Goal: Find specific page/section: Find specific page/section

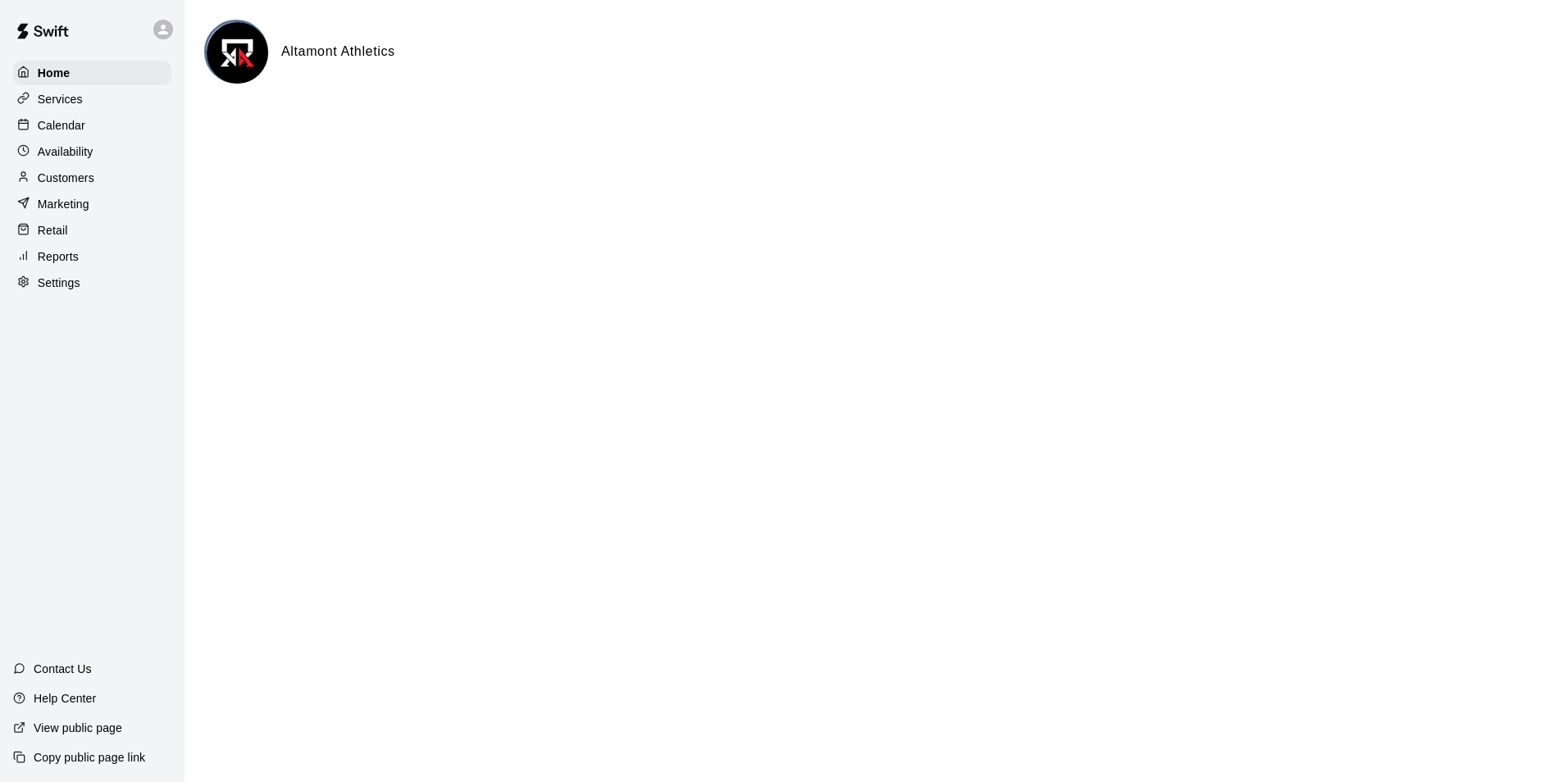
click at [71, 182] on p "Customers" at bounding box center [66, 178] width 57 height 16
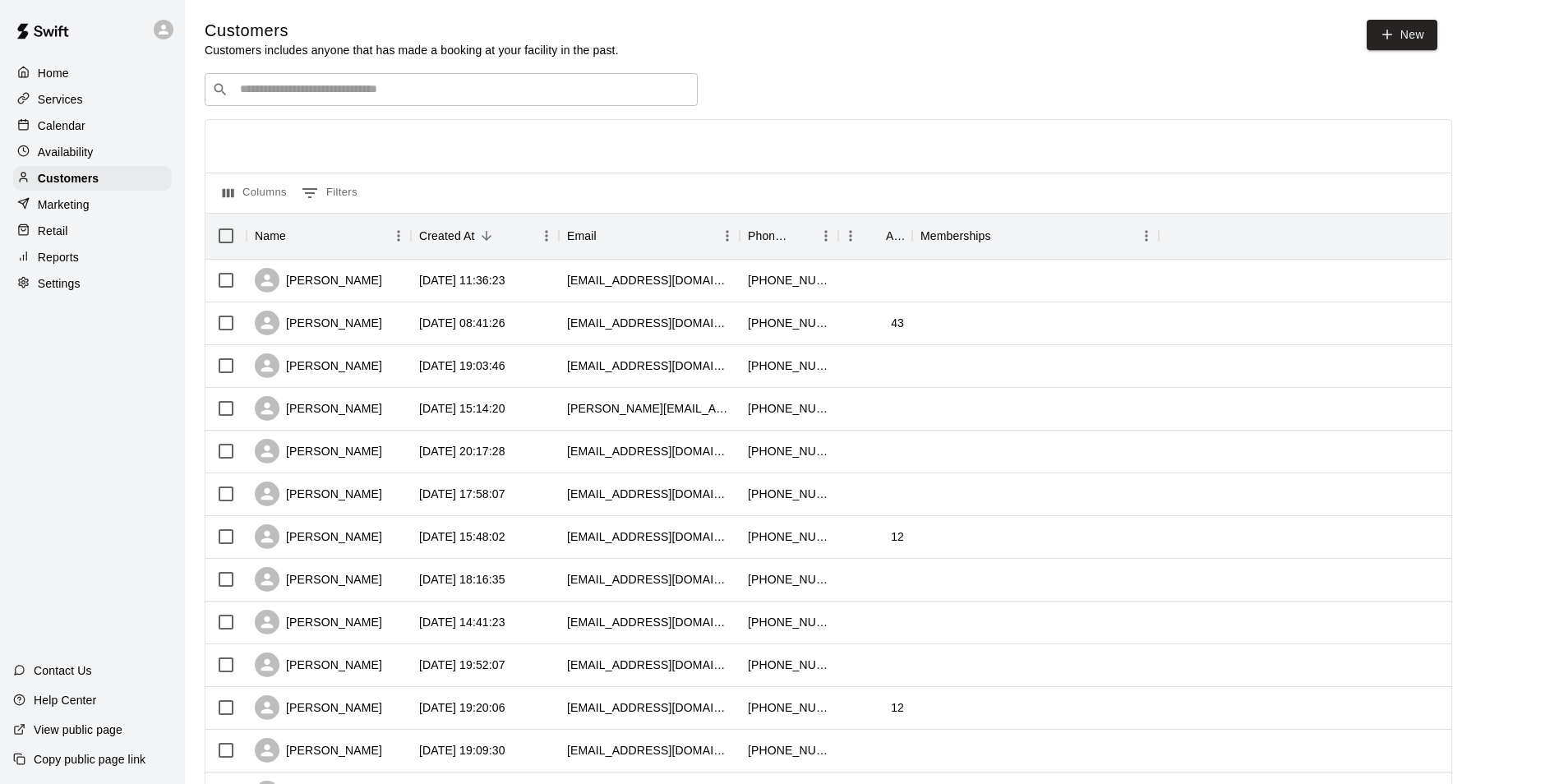
click at [71, 116] on div "Calendar" at bounding box center [92, 126] width 159 height 25
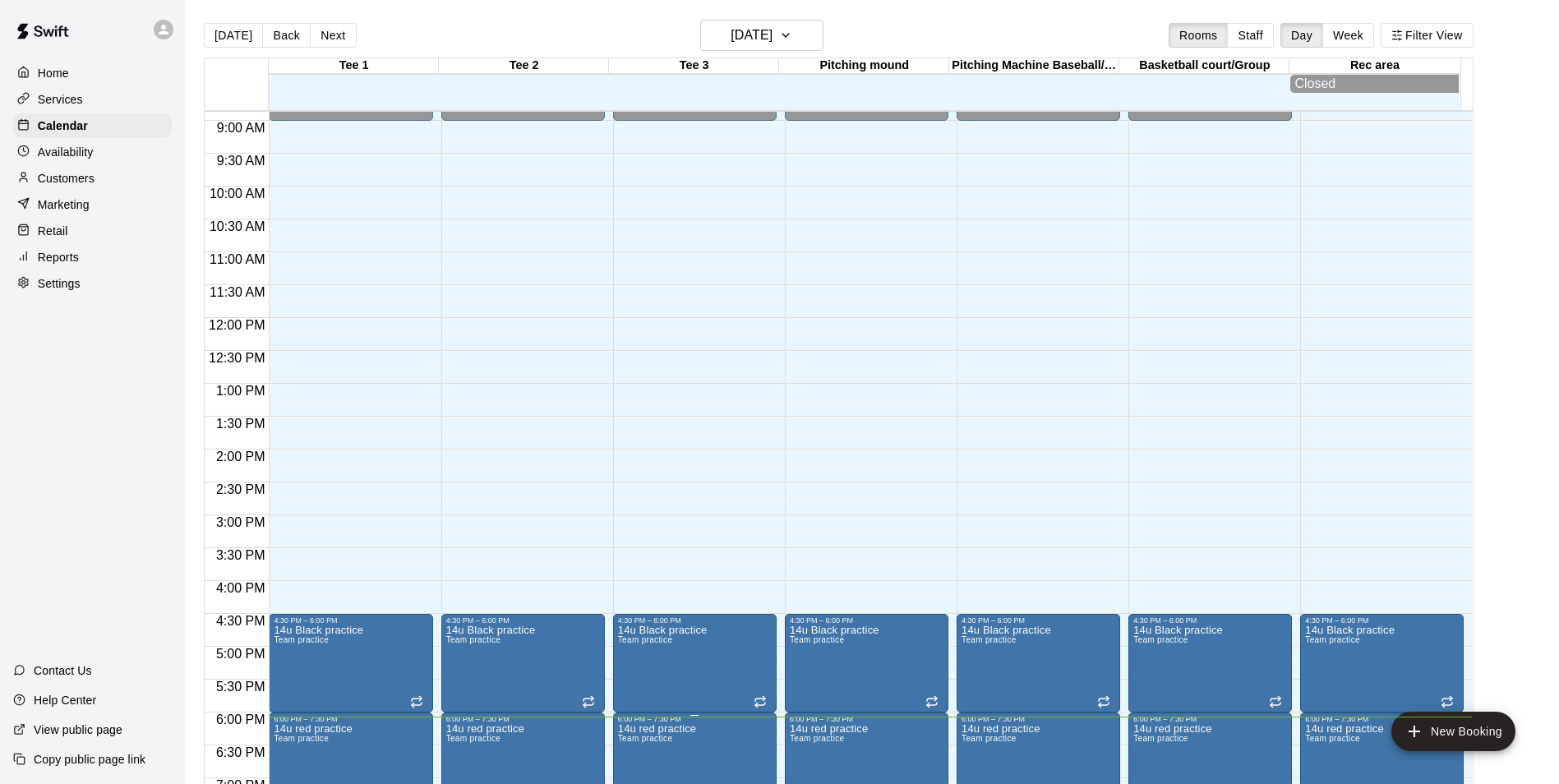
scroll to position [316, 0]
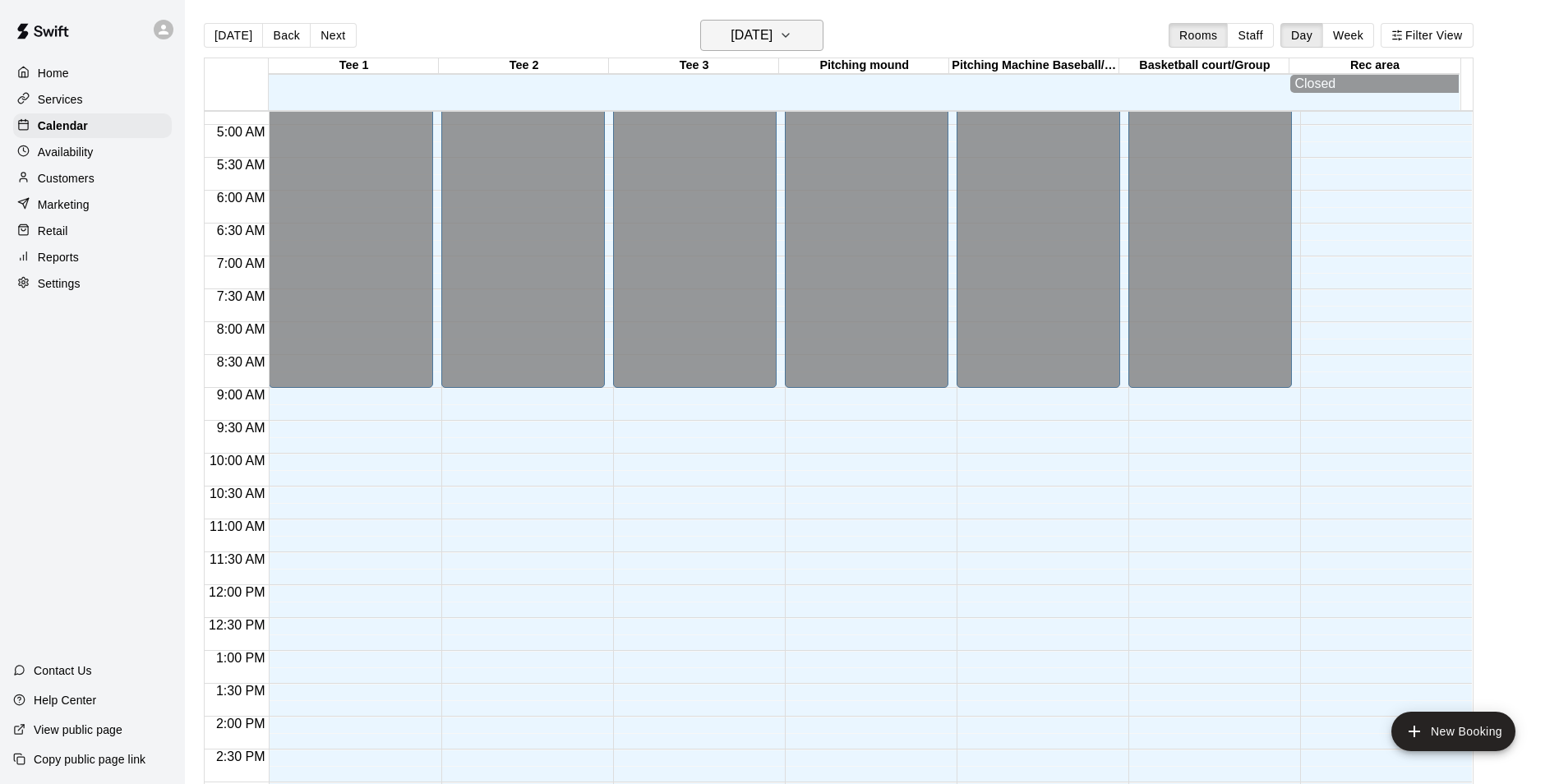
click at [768, 33] on h6 "[DATE]" at bounding box center [752, 35] width 42 height 23
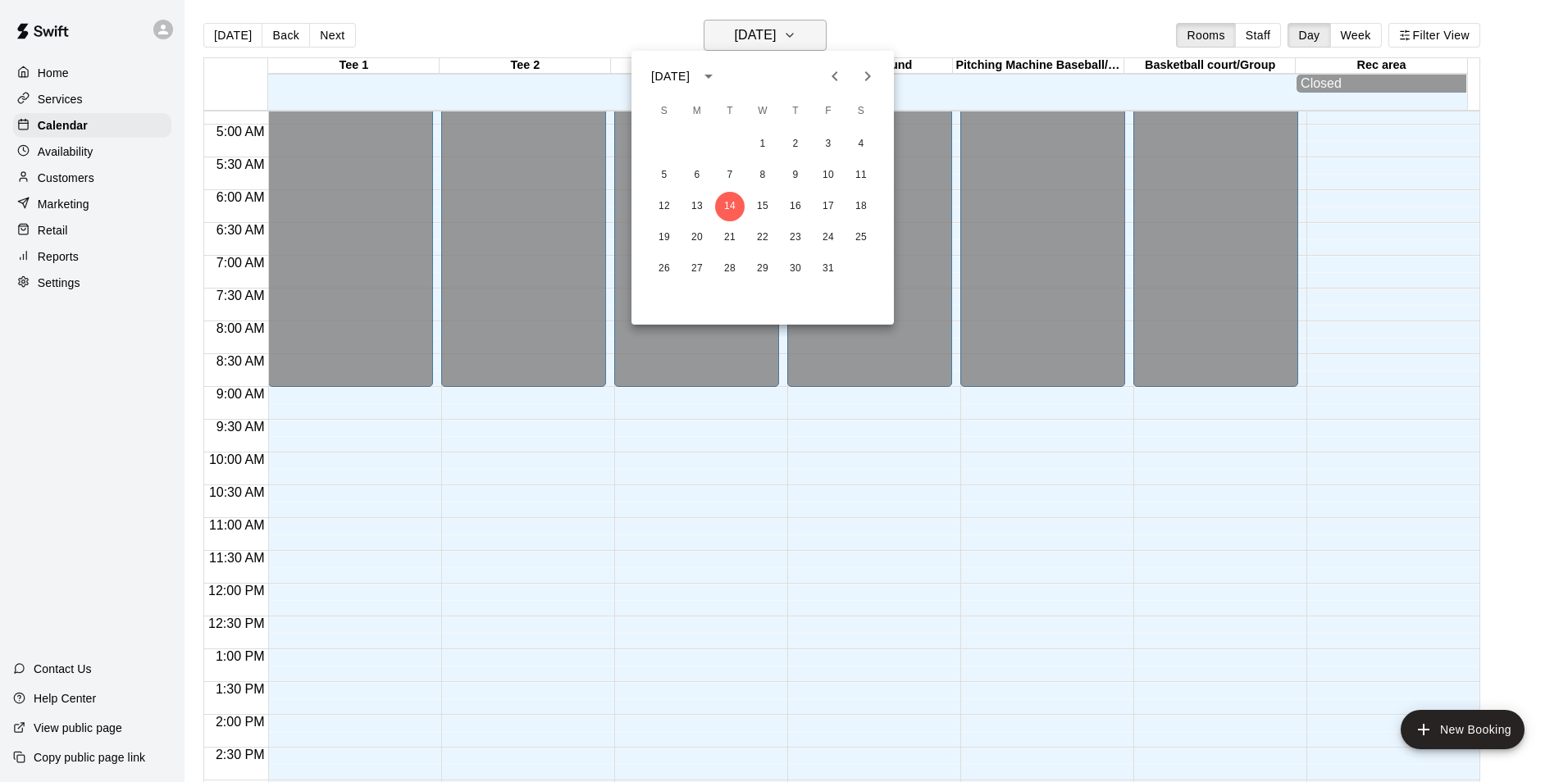
click at [767, 33] on div at bounding box center [784, 391] width 1568 height 782
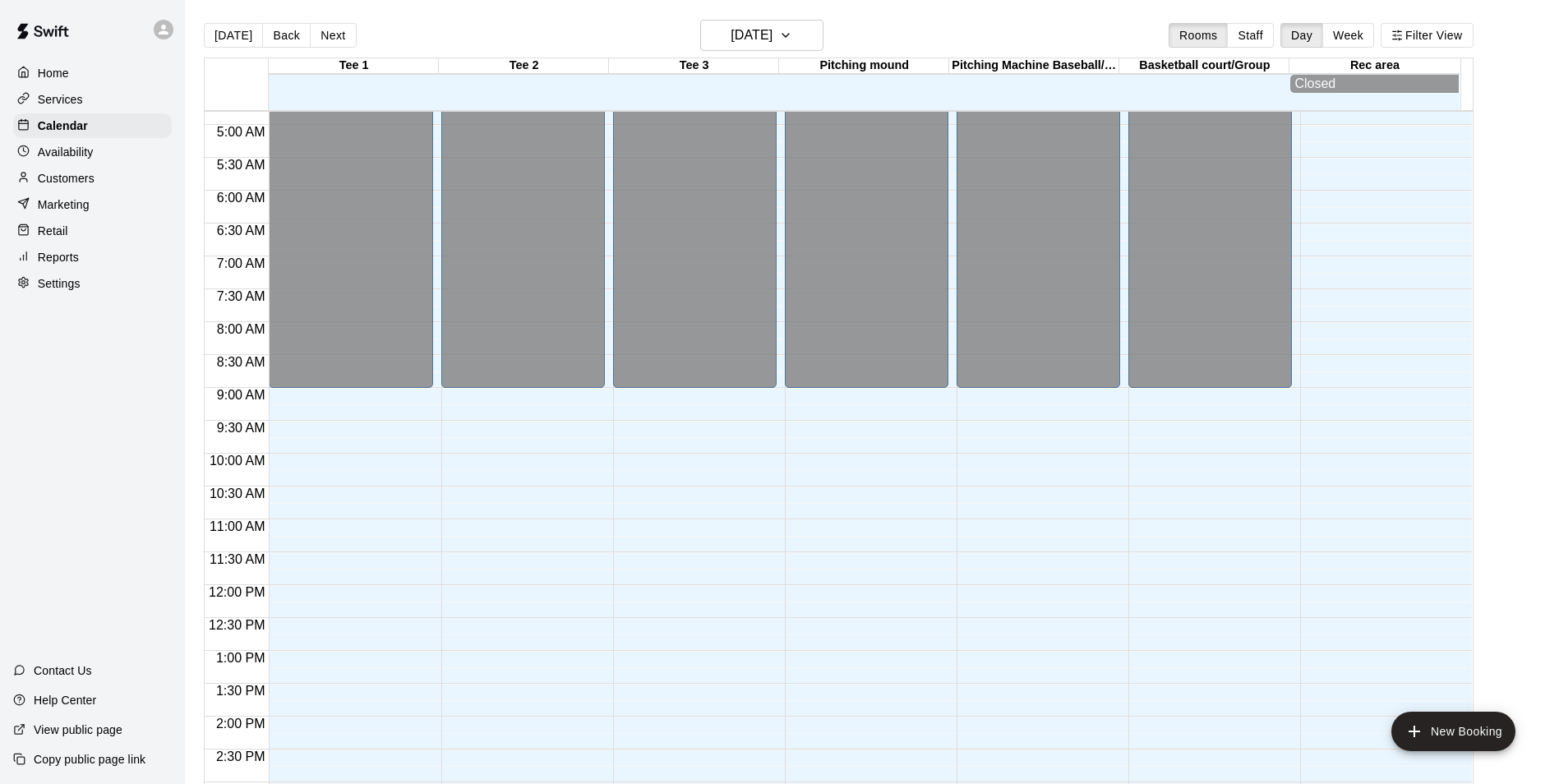
click at [845, 10] on main "[DATE] Back [DATE][DATE] Rooms Staff Day Week Filter View Tee 1 14 Tue Tee 2 14…" at bounding box center [871, 405] width 1374 height 811
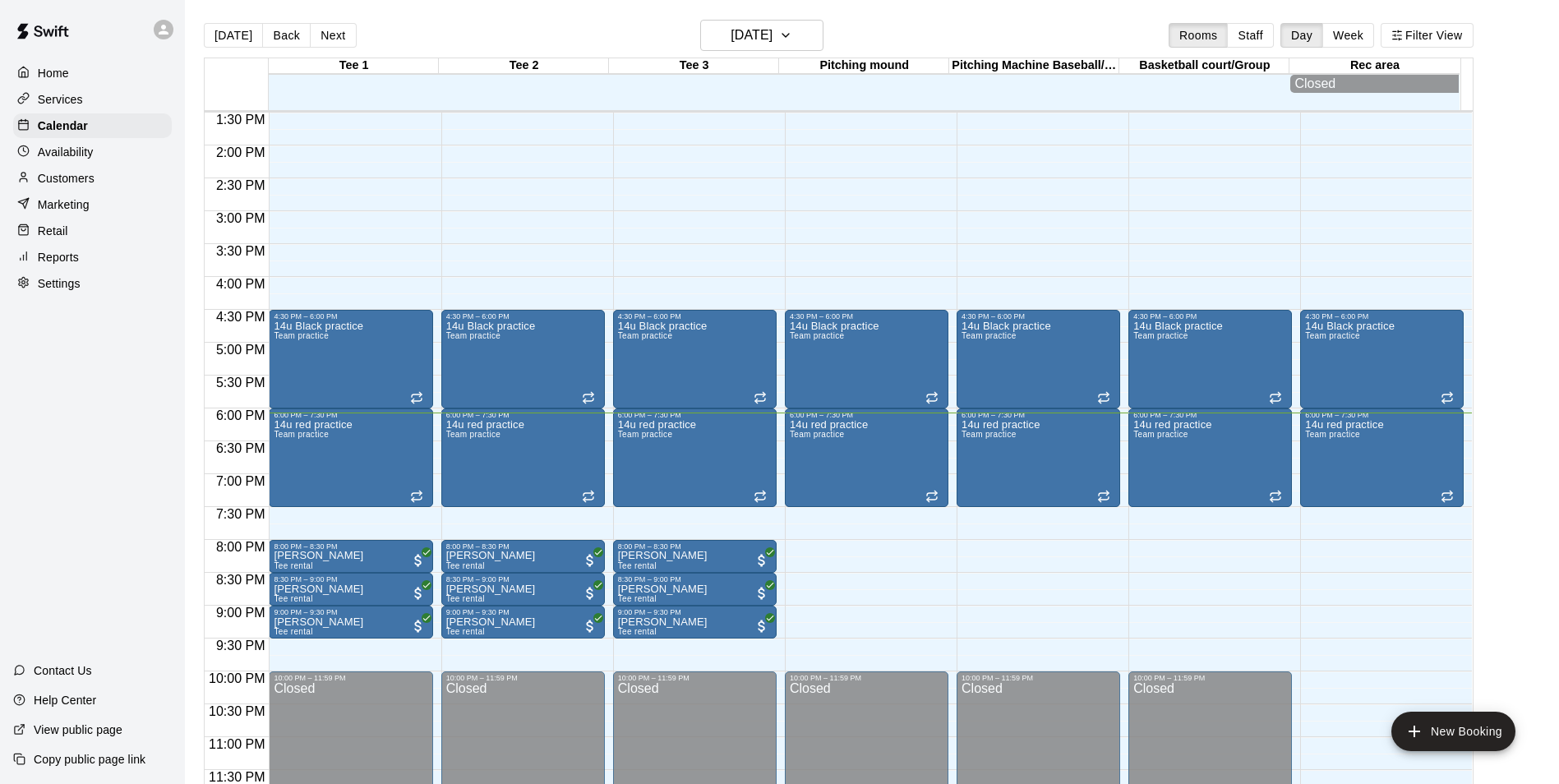
scroll to position [27, 0]
